Goal: Information Seeking & Learning: Learn about a topic

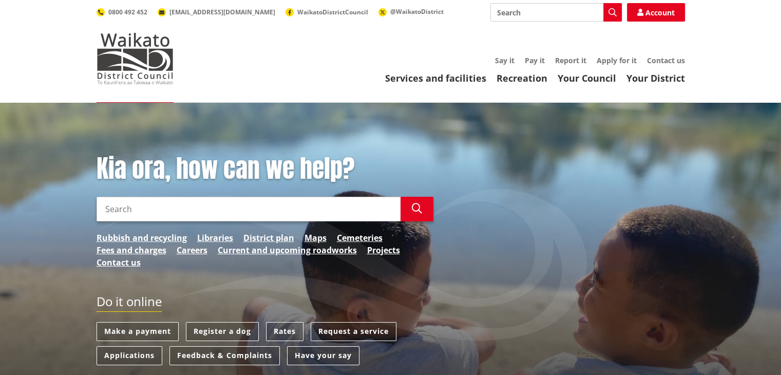
click at [129, 207] on input "Search" at bounding box center [249, 209] width 304 height 25
type input "[STREET_ADDRESS]"
click at [418, 206] on icon "button" at bounding box center [417, 208] width 10 height 10
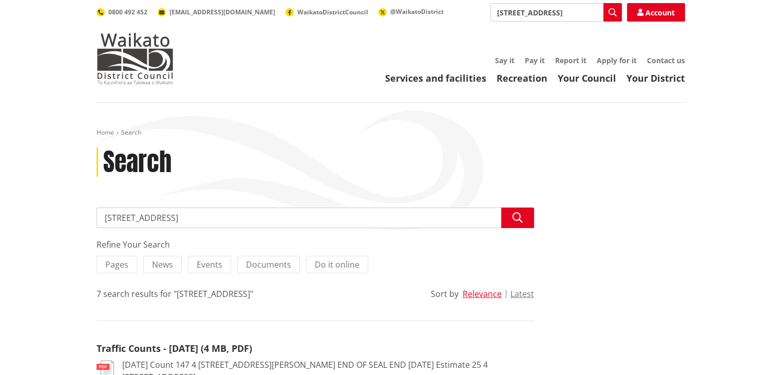
click at [203, 221] on input "[STREET_ADDRESS]" at bounding box center [315, 217] width 437 height 21
click at [522, 214] on icon "button" at bounding box center [517, 218] width 10 height 10
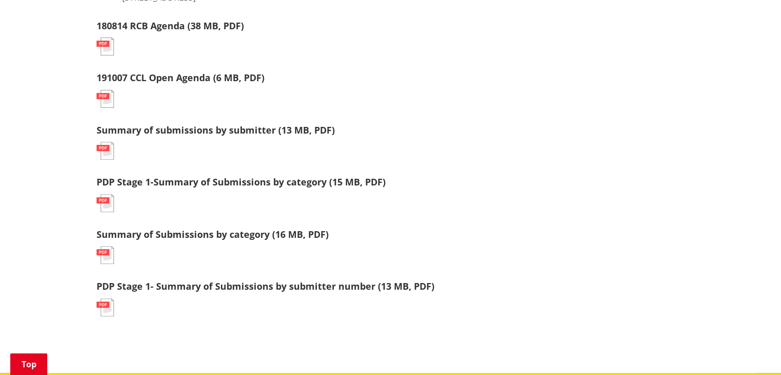
scroll to position [379, 0]
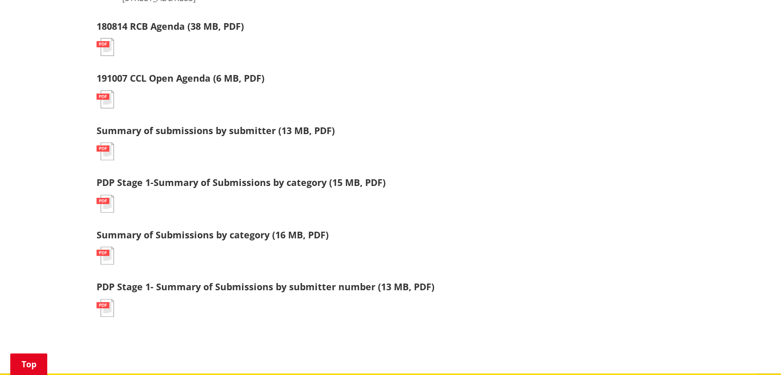
click at [170, 124] on link "Summary of submissions by submitter (13 MB, PDF)" at bounding box center [216, 130] width 238 height 12
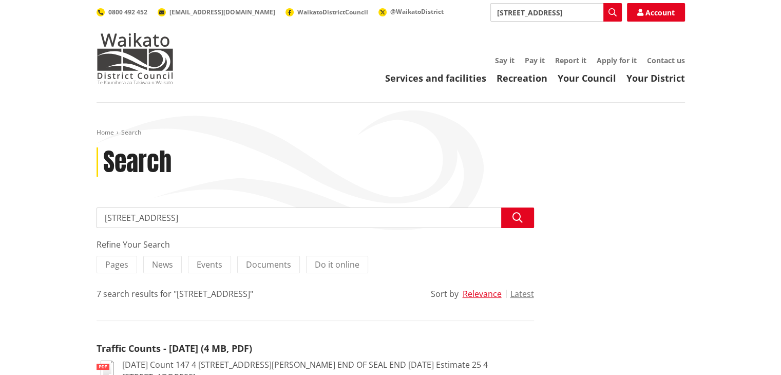
click at [181, 218] on input "[STREET_ADDRESS]" at bounding box center [315, 217] width 437 height 21
type input "147 renown road zoning"
click at [518, 218] on icon "button" at bounding box center [517, 218] width 10 height 10
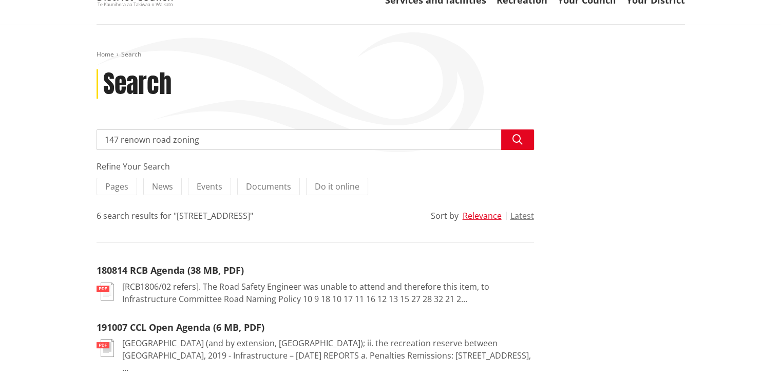
scroll to position [77, 0]
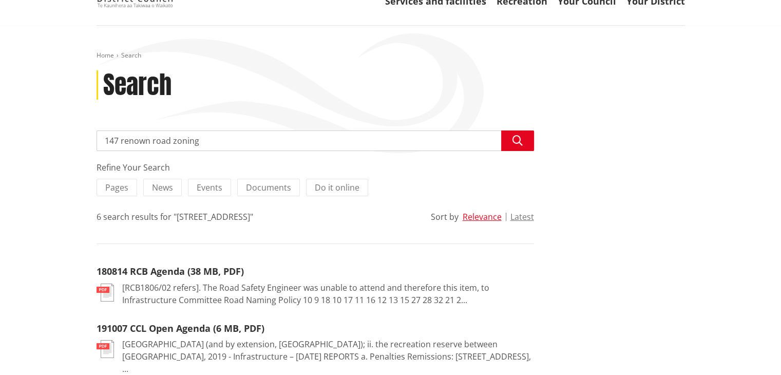
click at [212, 141] on input "147 renown road zoning" at bounding box center [315, 140] width 437 height 21
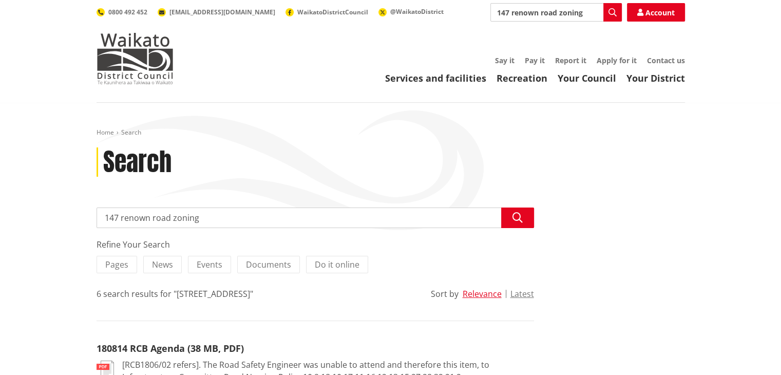
click at [215, 216] on input "147 renown road zoning" at bounding box center [315, 217] width 437 height 21
type input "147 renown road zoning settlement zone"
click at [516, 216] on icon "button" at bounding box center [517, 218] width 10 height 10
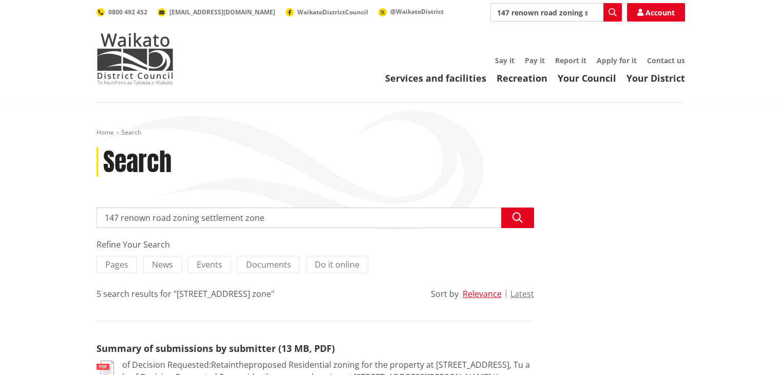
click at [409, 79] on link "Services and facilities" at bounding box center [435, 78] width 101 height 12
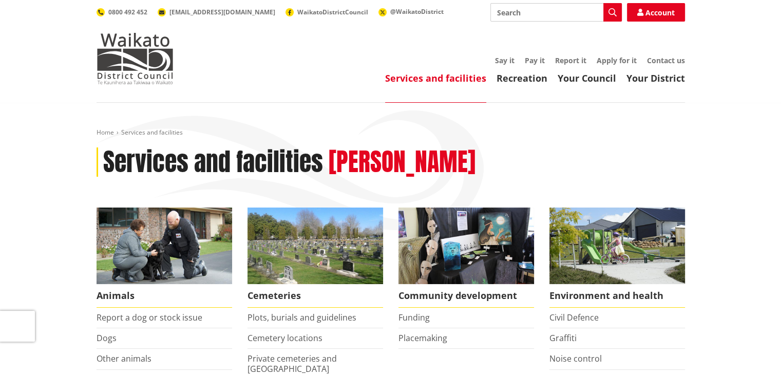
click at [297, 11] on span "WaikatoDistrictCouncil" at bounding box center [332, 12] width 71 height 9
click at [102, 129] on link "Home" at bounding box center [105, 132] width 17 height 9
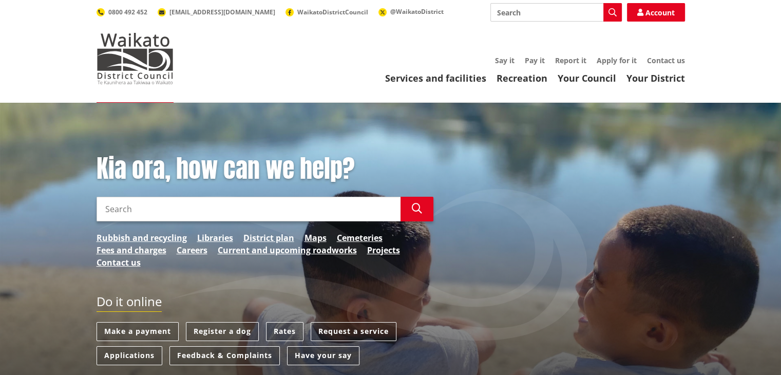
click at [150, 201] on input "Search" at bounding box center [249, 209] width 304 height 25
click at [275, 237] on link "District plan" at bounding box center [268, 238] width 51 height 12
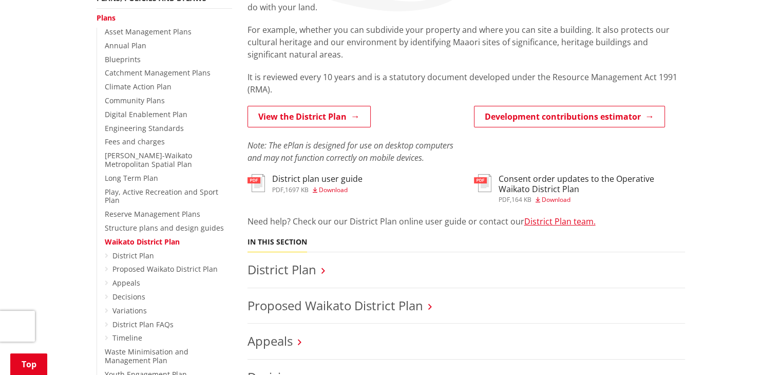
scroll to position [219, 0]
click at [303, 111] on link "View the District Plan" at bounding box center [309, 116] width 123 height 22
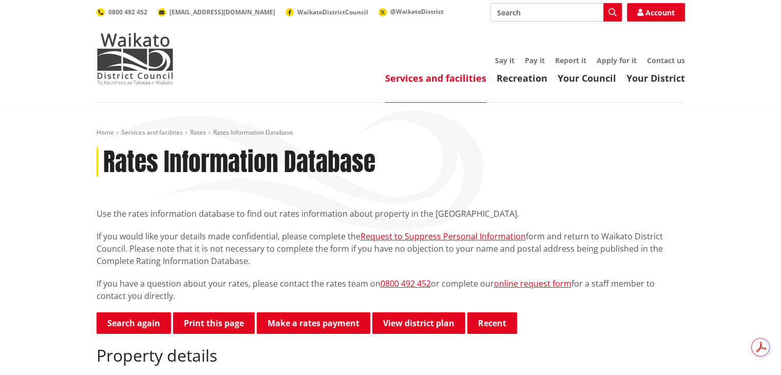
click at [103, 130] on link "Home" at bounding box center [105, 132] width 17 height 9
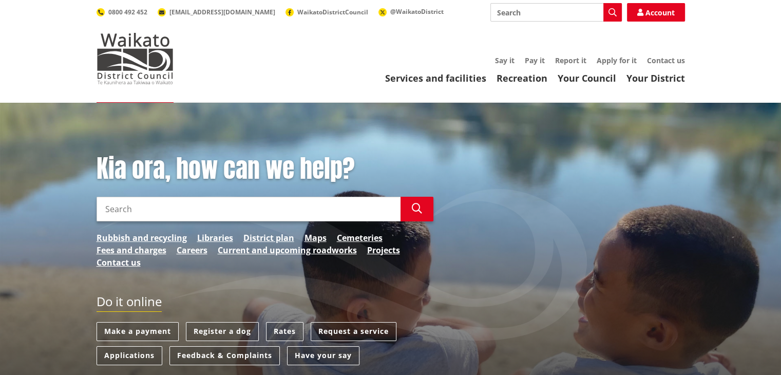
click at [113, 208] on input "Search" at bounding box center [249, 209] width 304 height 25
type input "1"
type input "information on SETZ"
click at [418, 211] on icon "button" at bounding box center [417, 208] width 10 height 10
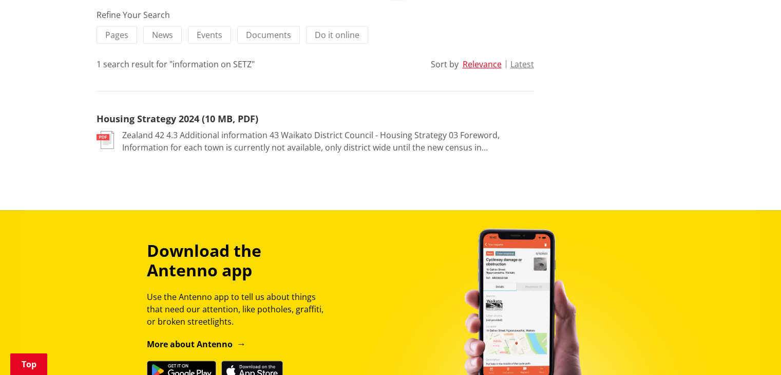
scroll to position [230, 0]
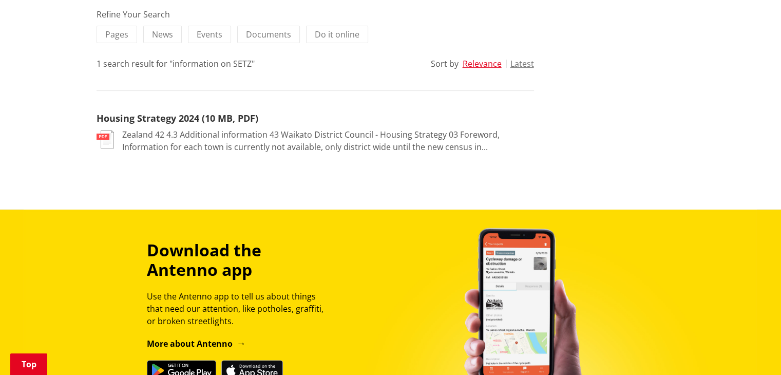
click at [162, 117] on link "Housing Strategy 2024 (10 MB, PDF)" at bounding box center [178, 118] width 162 height 12
